Goal: Information Seeking & Learning: Learn about a topic

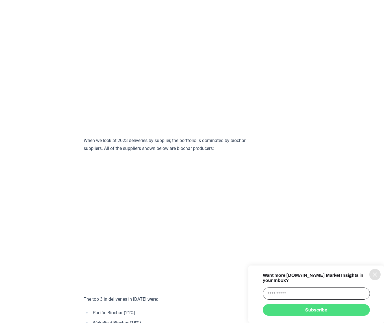
scroll to position [2091, 0]
click at [375, 278] on icon "information" at bounding box center [374, 275] width 7 height 7
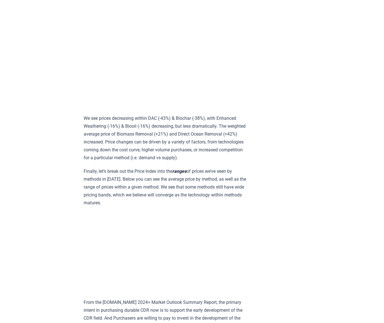
scroll to position [3269, 0]
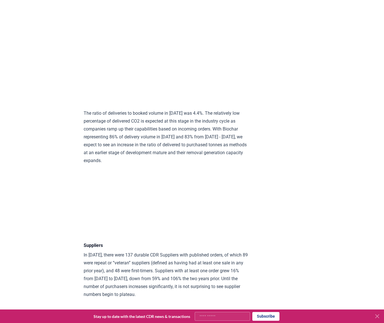
scroll to position [2887, 0]
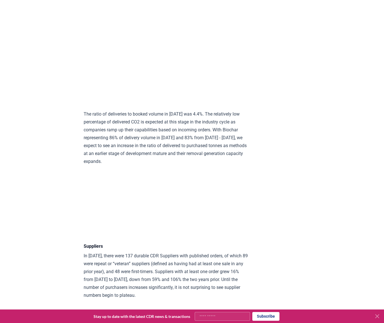
click at [54, 176] on div "[DATE] Keep Calm and Remove On - [DOMAIN_NAME] 2024 Year in Review Highlights D…" at bounding box center [192, 161] width 384 height 6056
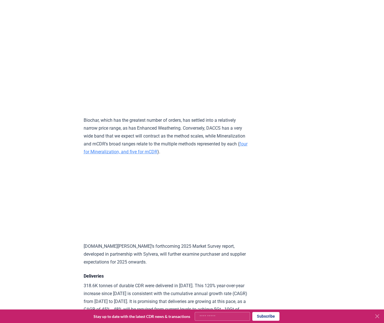
scroll to position [2544, 0]
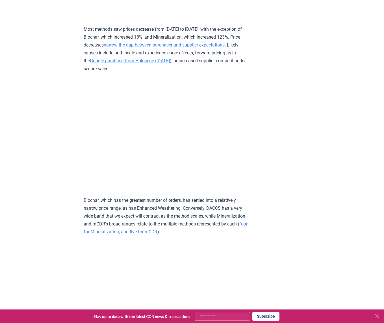
scroll to position [2464, 0]
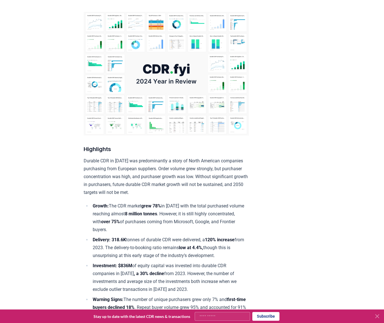
scroll to position [0, 0]
